Goal: Information Seeking & Learning: Learn about a topic

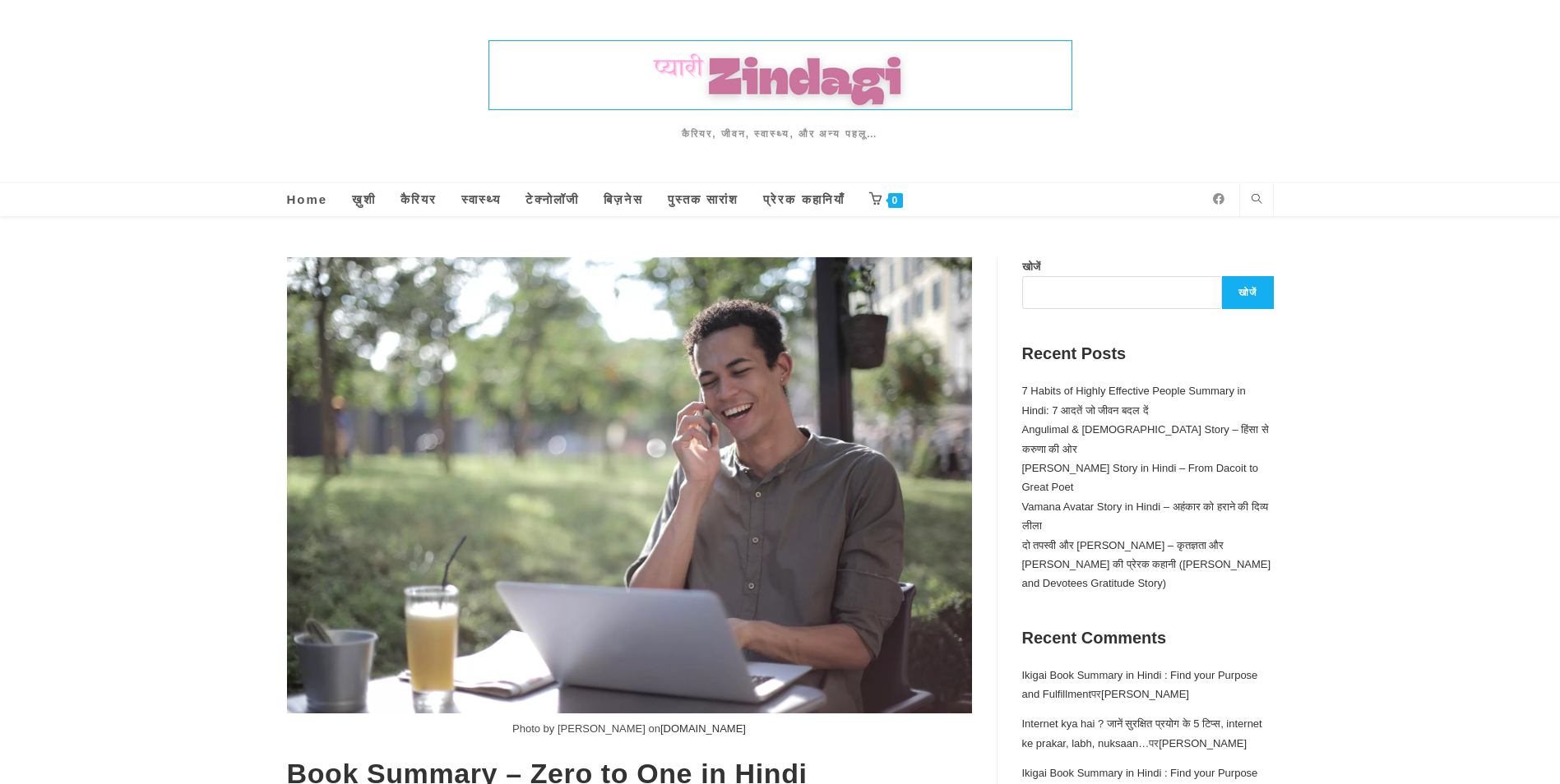
click at [732, 74] on img at bounding box center [780, 74] width 582 height 68
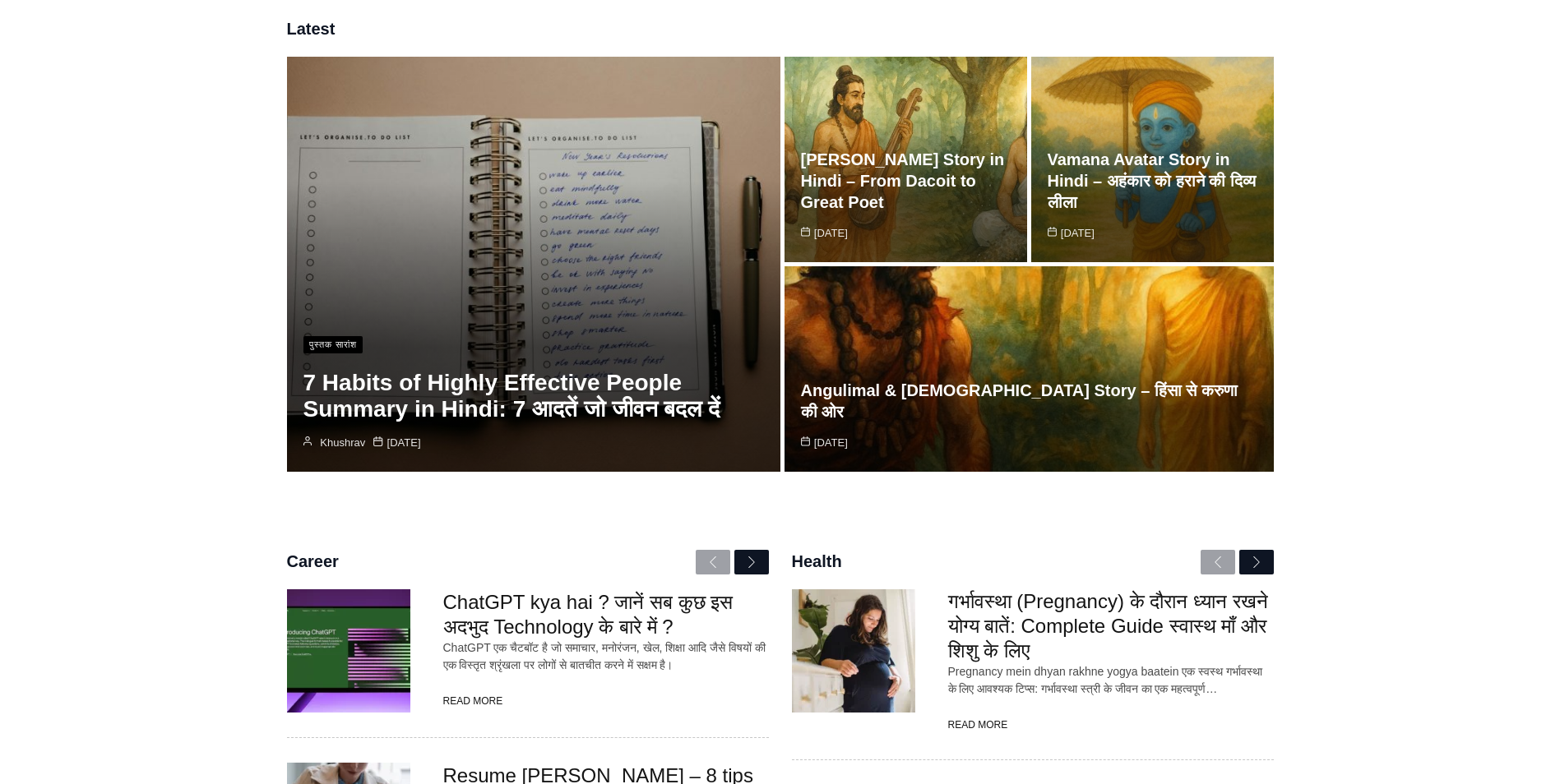
scroll to position [246, 0]
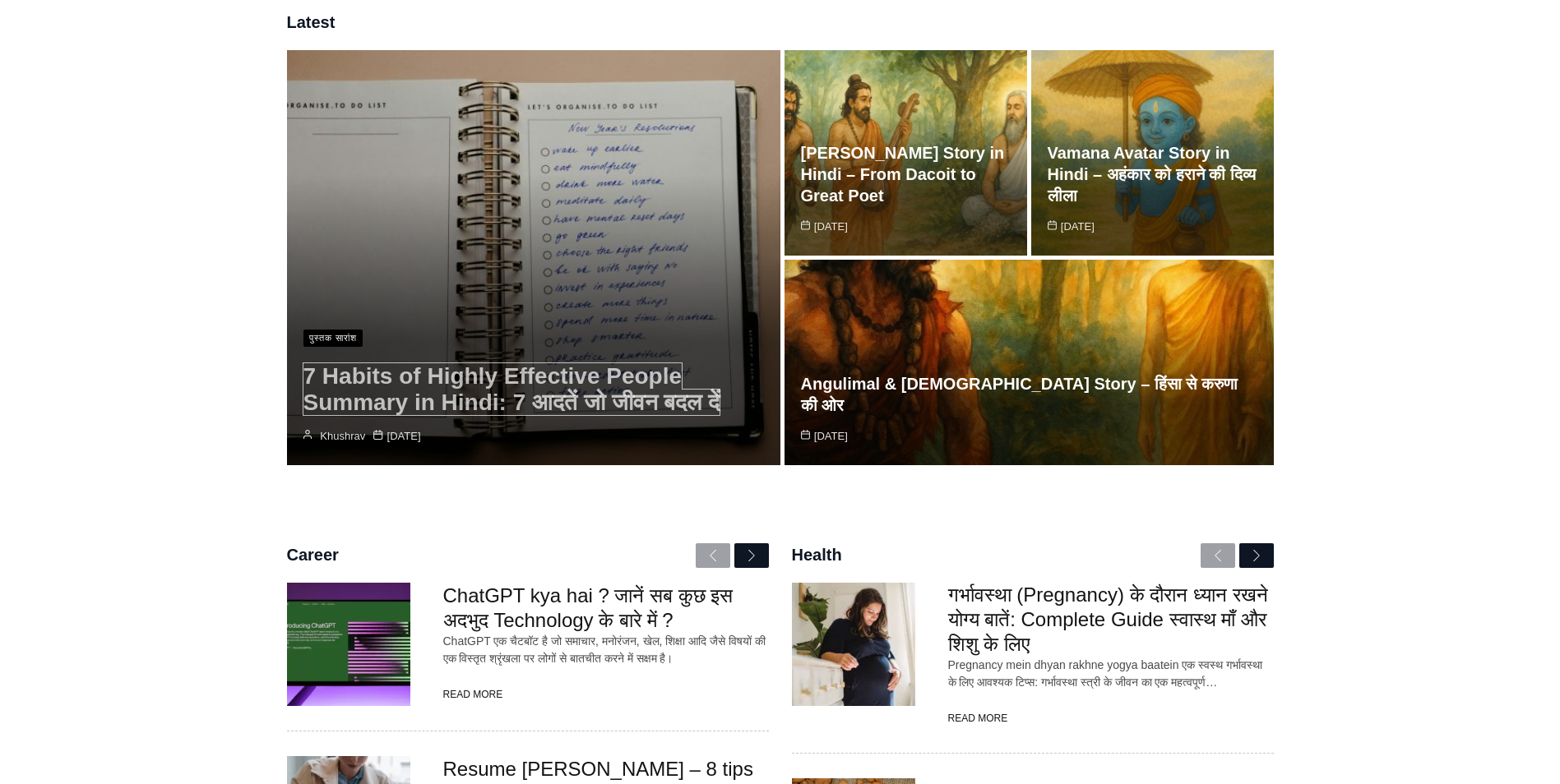
click at [553, 388] on link "7 Habits of Highly Effective People Summary in Hindi: 7 आदतें जो जीवन बदल दें" at bounding box center [512, 390] width 417 height 52
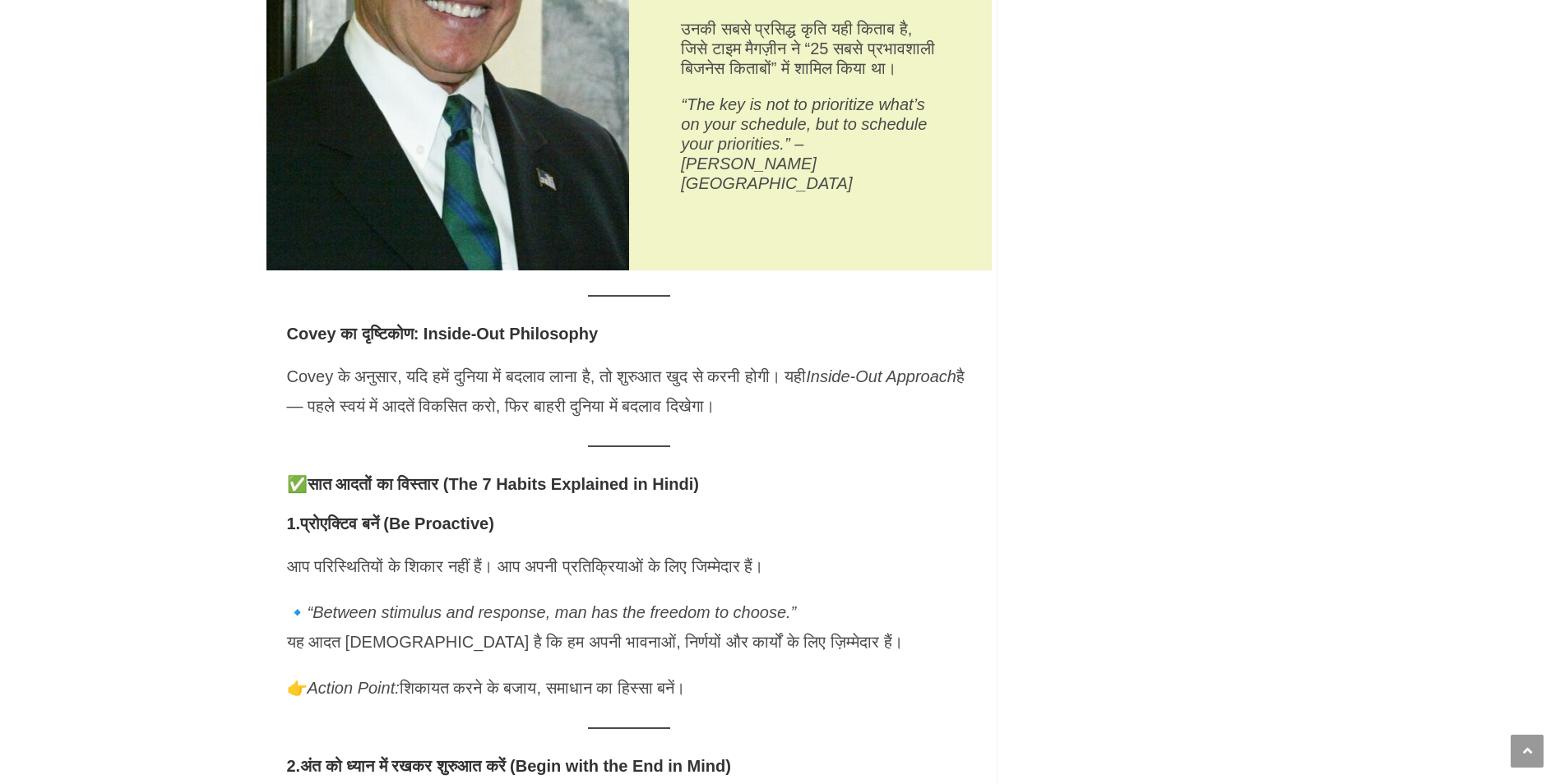
scroll to position [2302, 0]
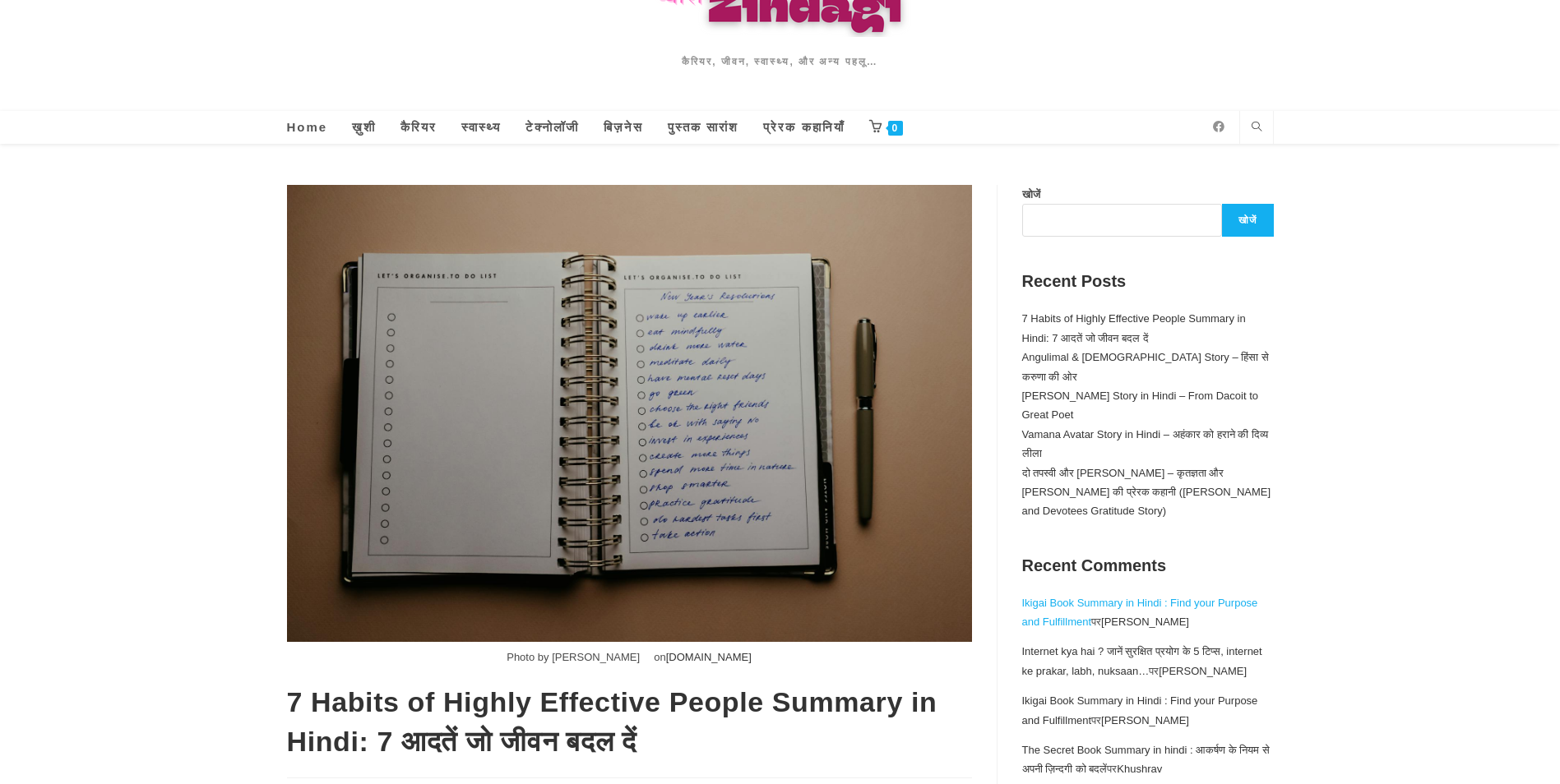
scroll to position [165, 0]
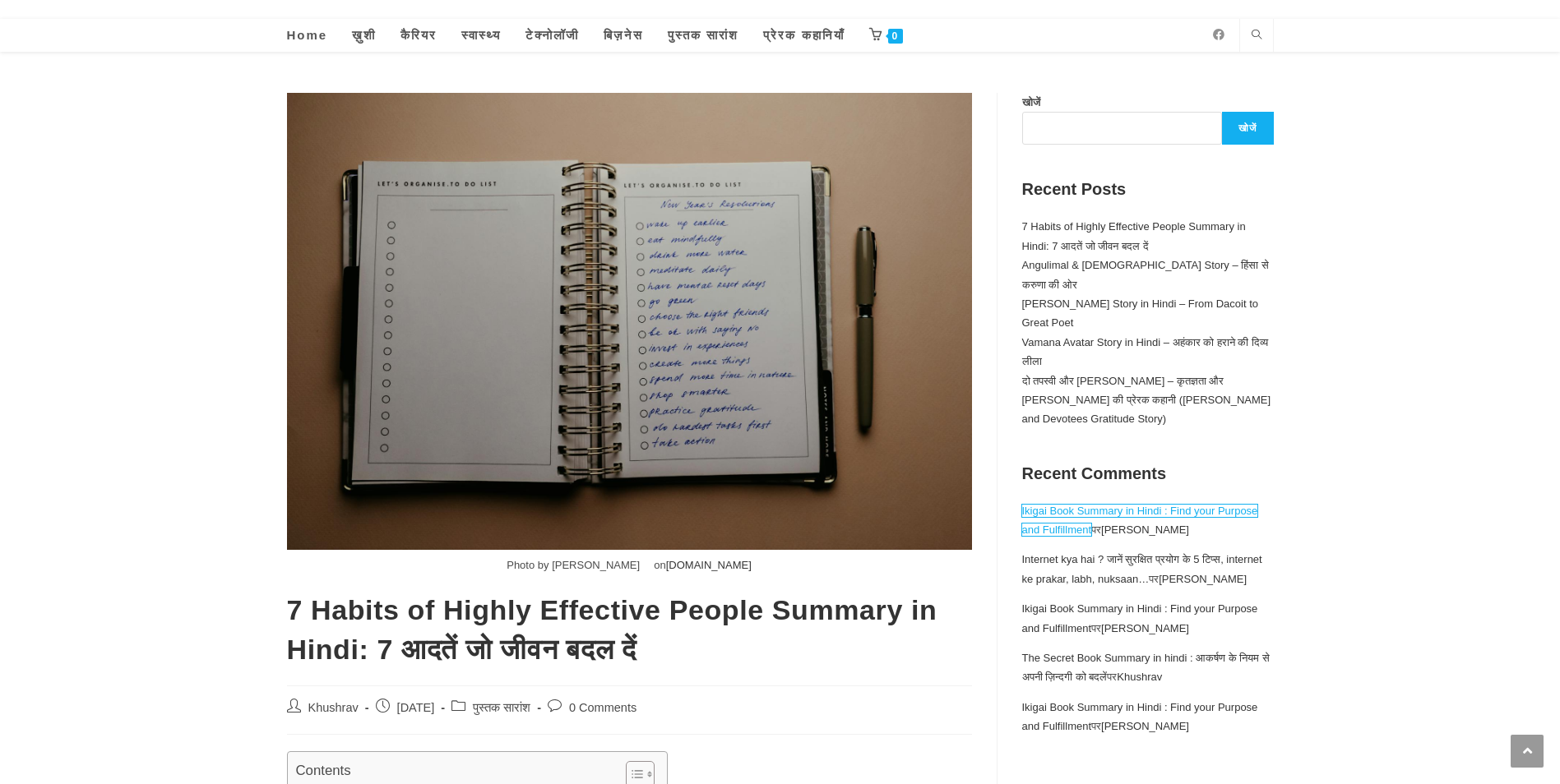
click at [1112, 505] on link "Ikigai Book Summary in Hindi : Find your Purpose and Fulfillment" at bounding box center [1140, 521] width 236 height 32
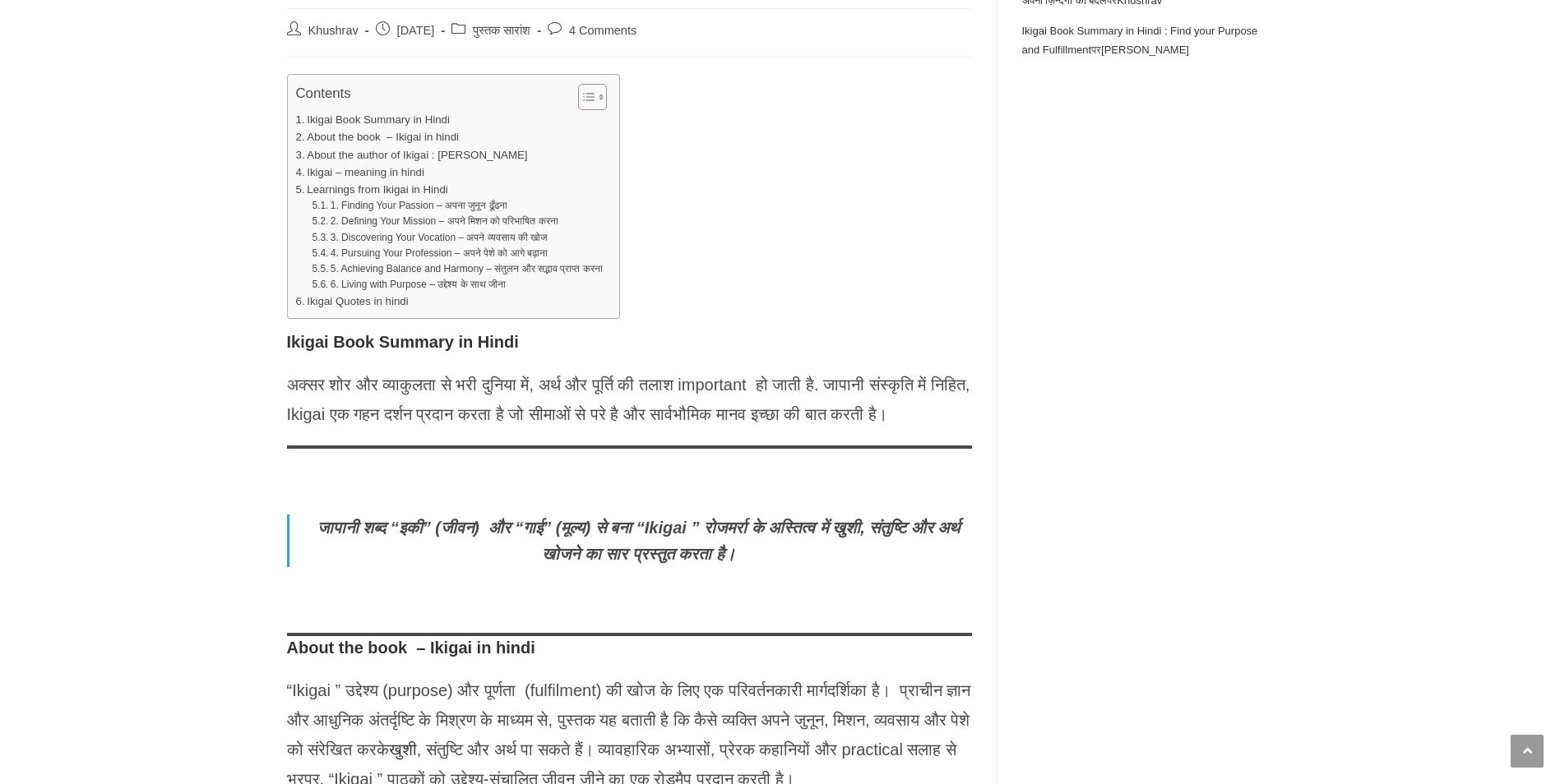
scroll to position [847, 0]
